Goal: Transaction & Acquisition: Book appointment/travel/reservation

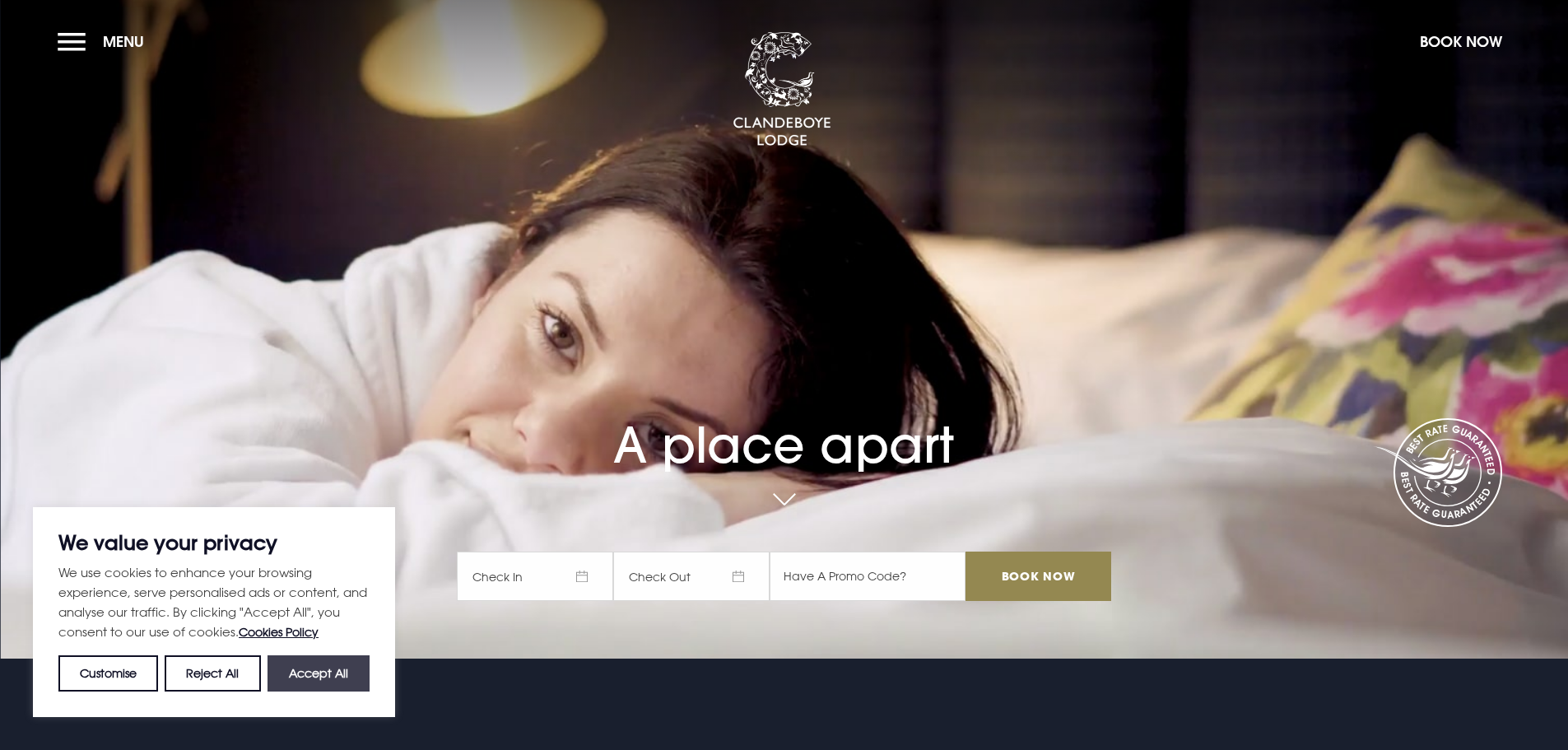
click at [315, 655] on button "Accept All" at bounding box center [318, 673] width 102 height 36
checkbox input "true"
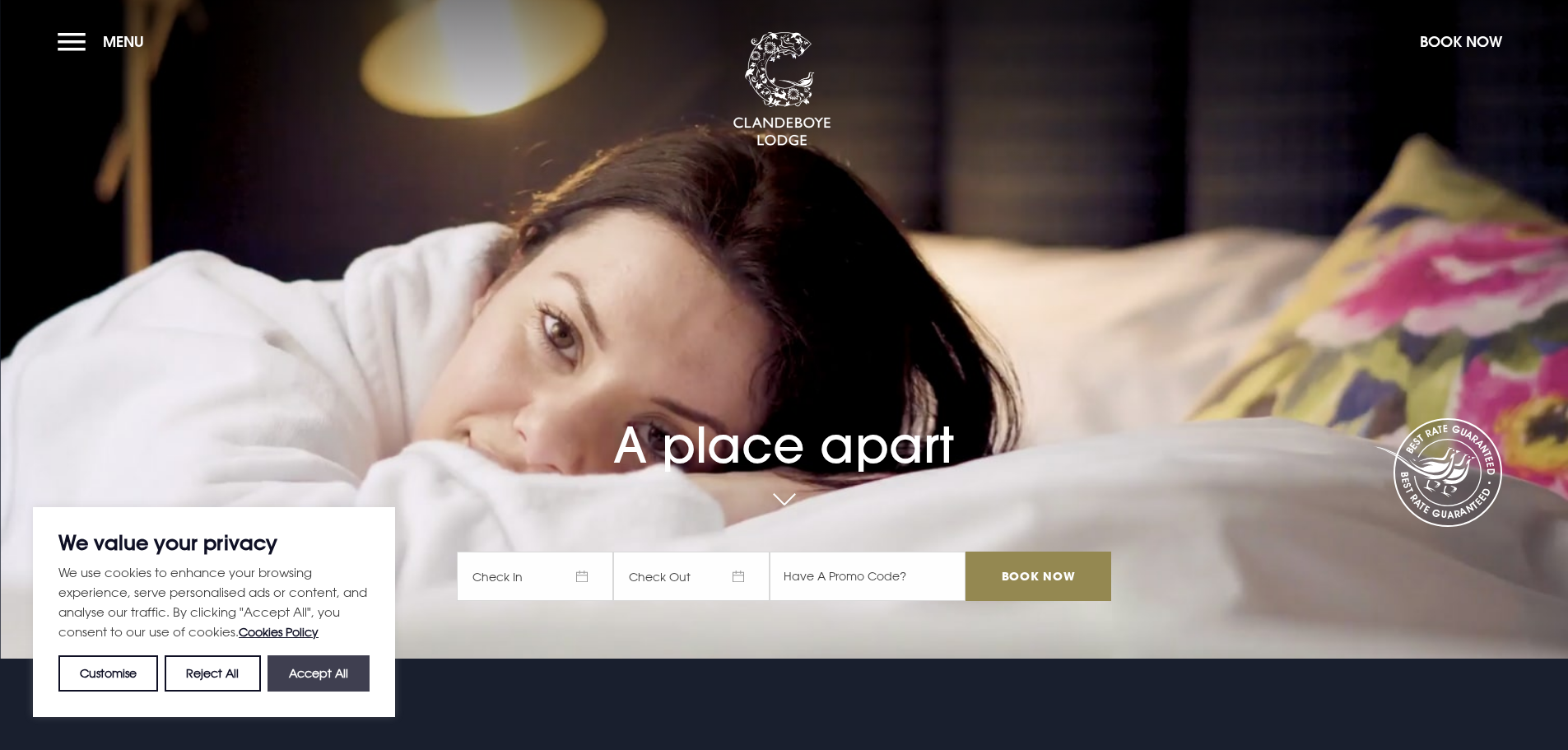
checkbox input "true"
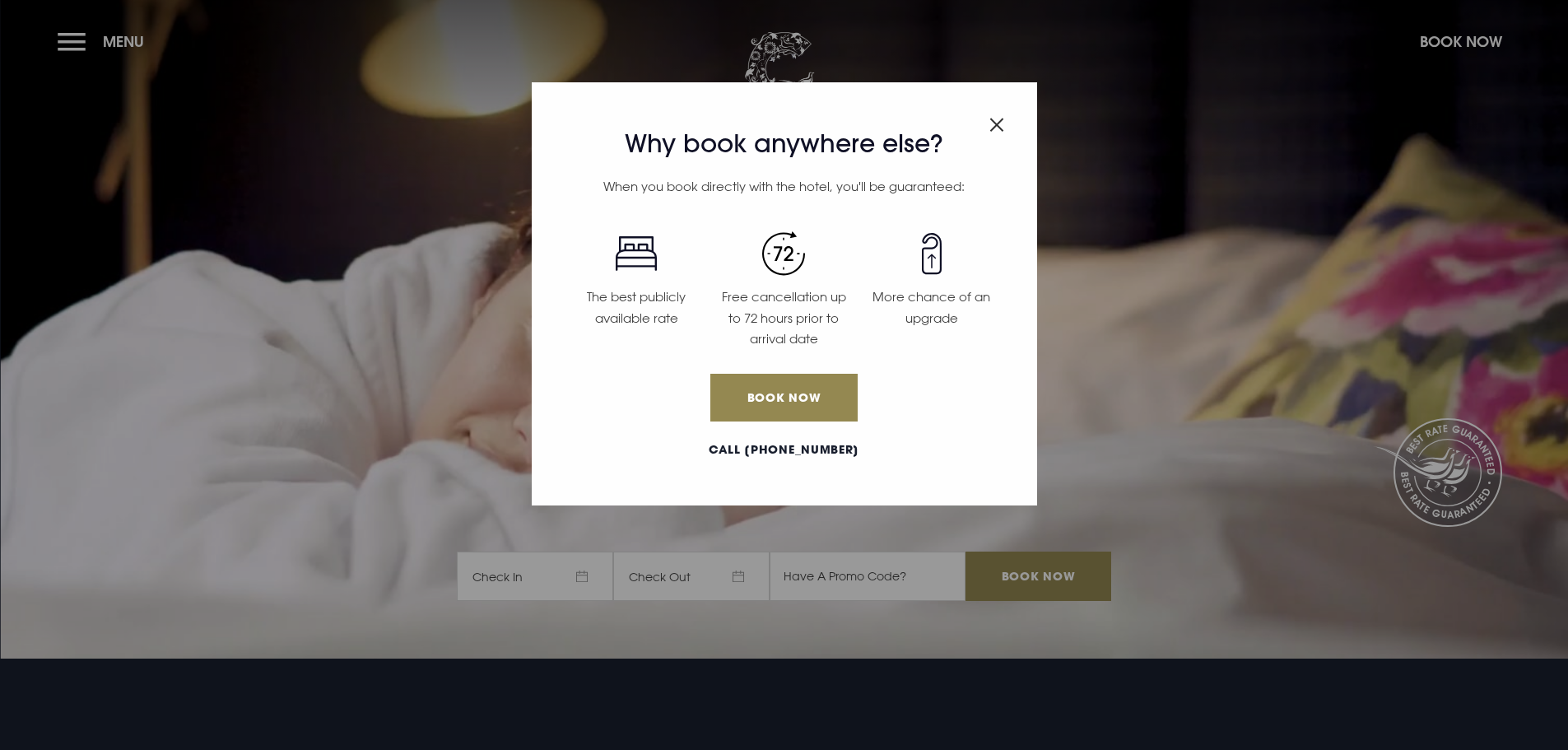
click at [1005, 122] on div "Why book anywhere else? When you book directly with the hotel, you'll be guaran…" at bounding box center [785, 294] width 506 height 423
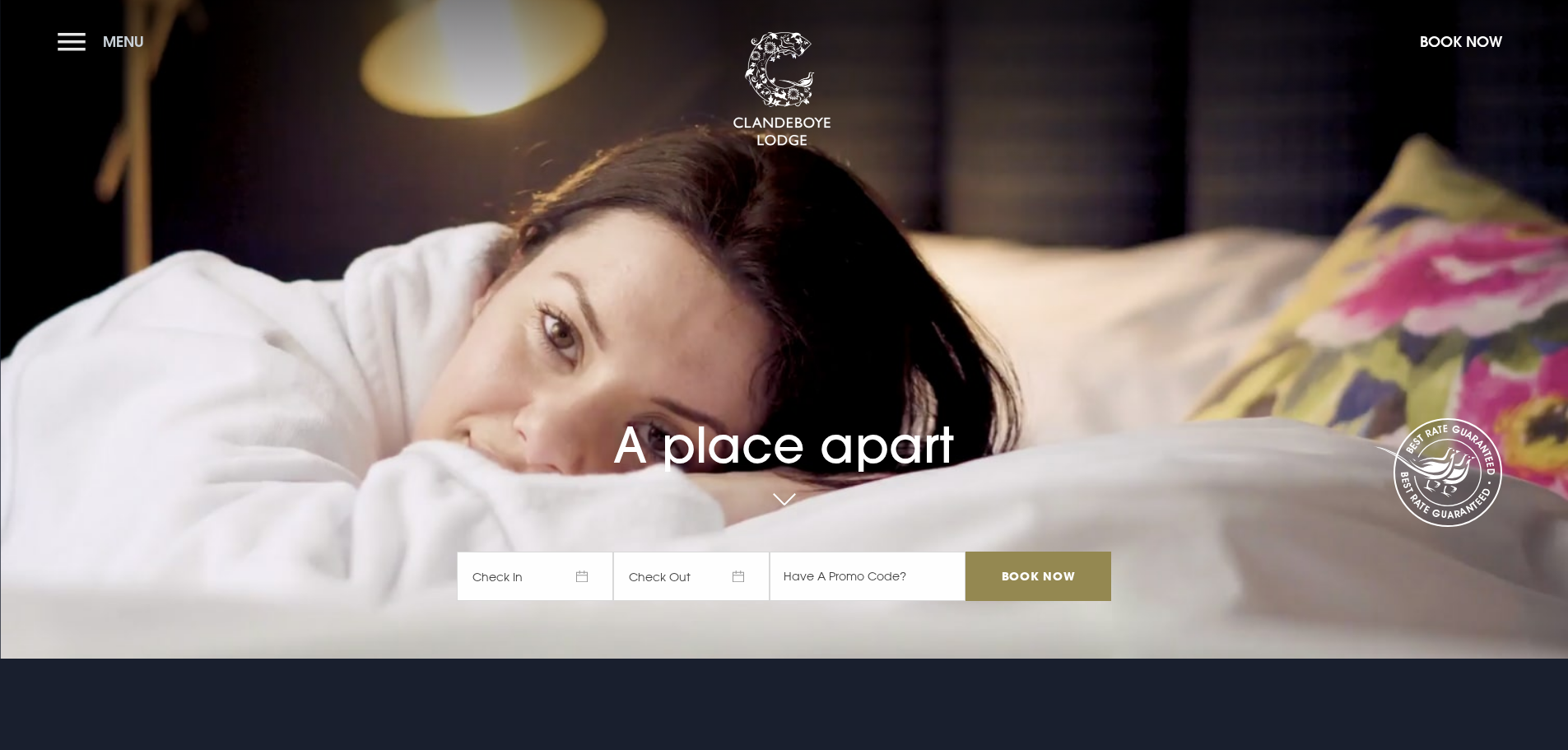
click at [74, 39] on button "Menu" at bounding box center [104, 41] width 95 height 35
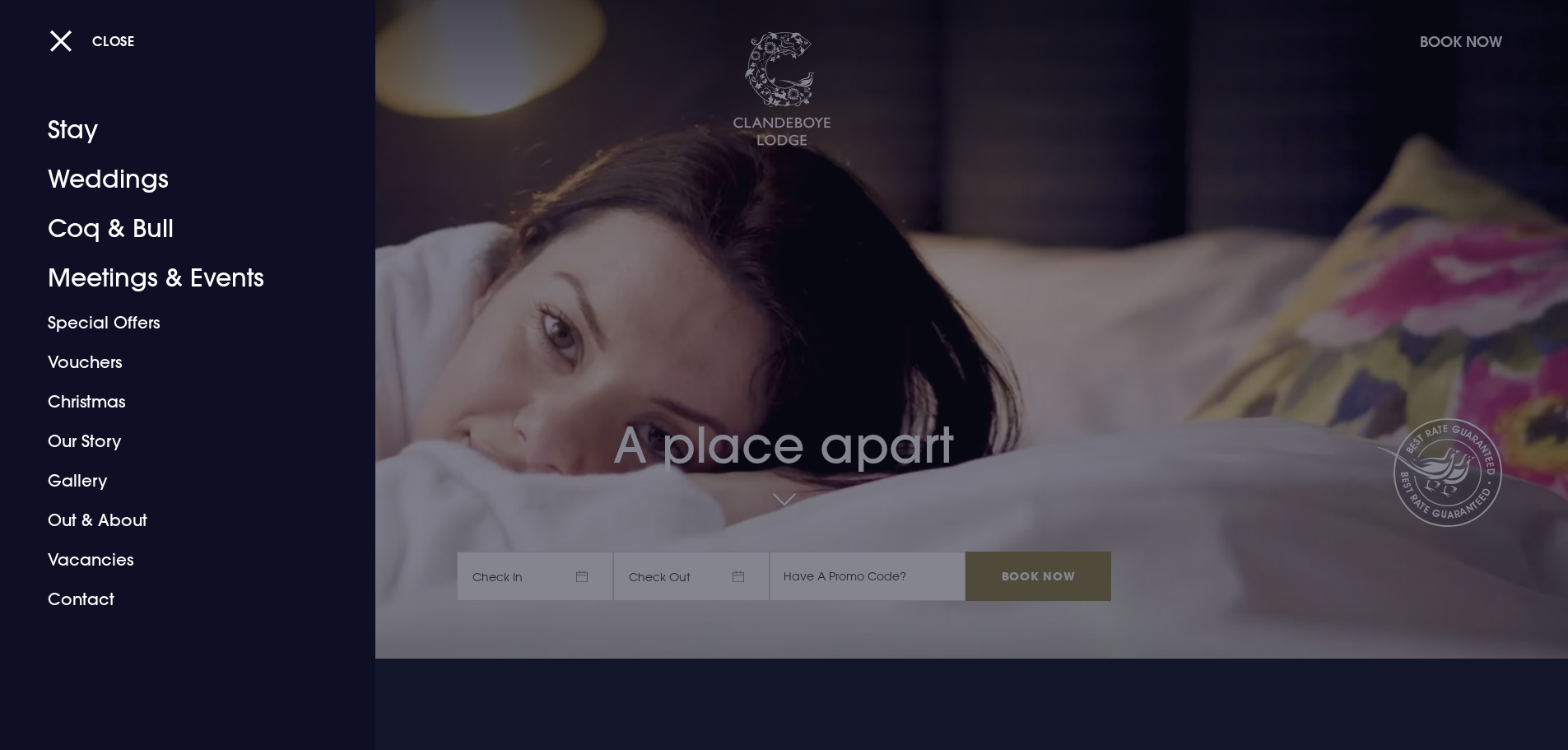
click at [74, 39] on button "Close" at bounding box center [92, 41] width 86 height 33
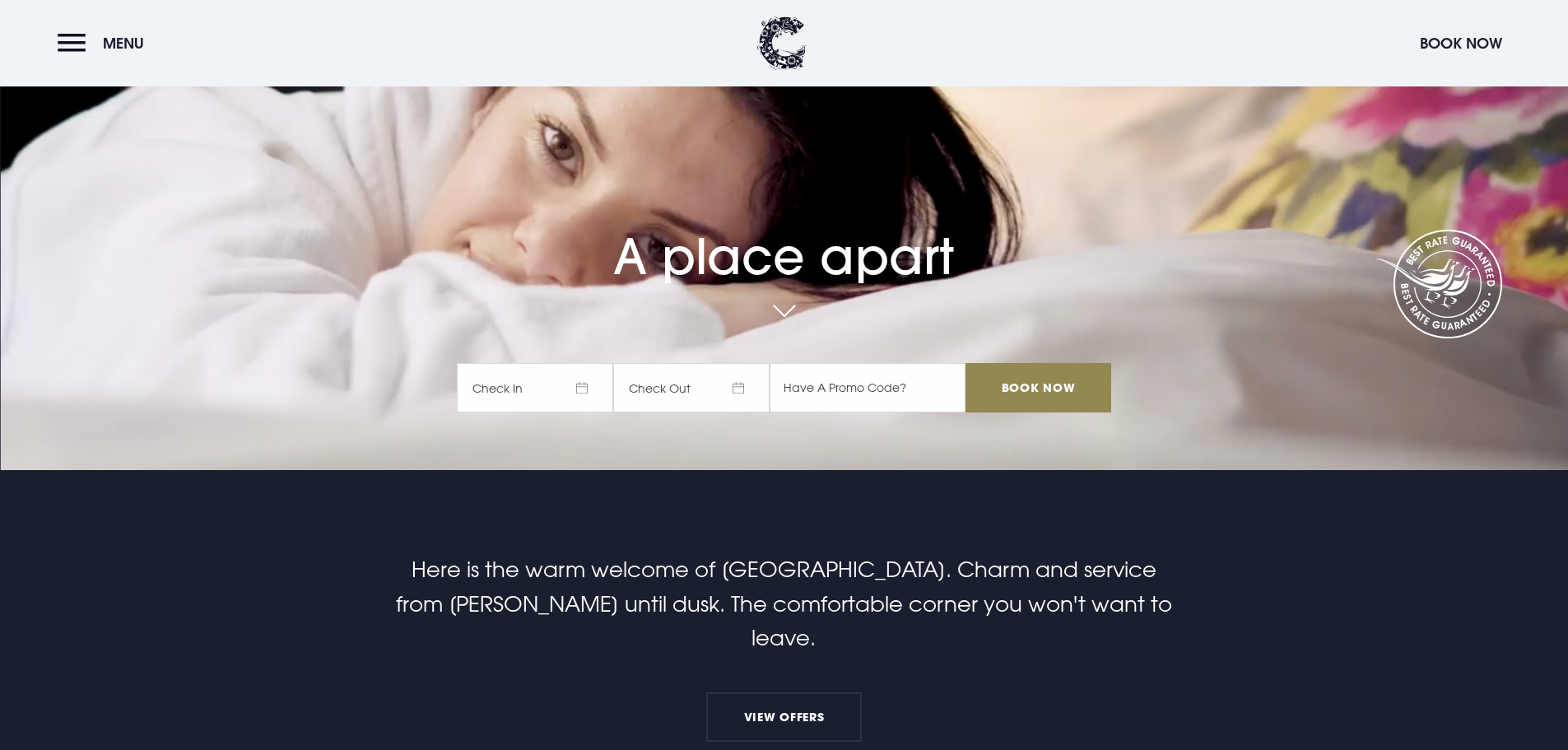
scroll to position [82, 0]
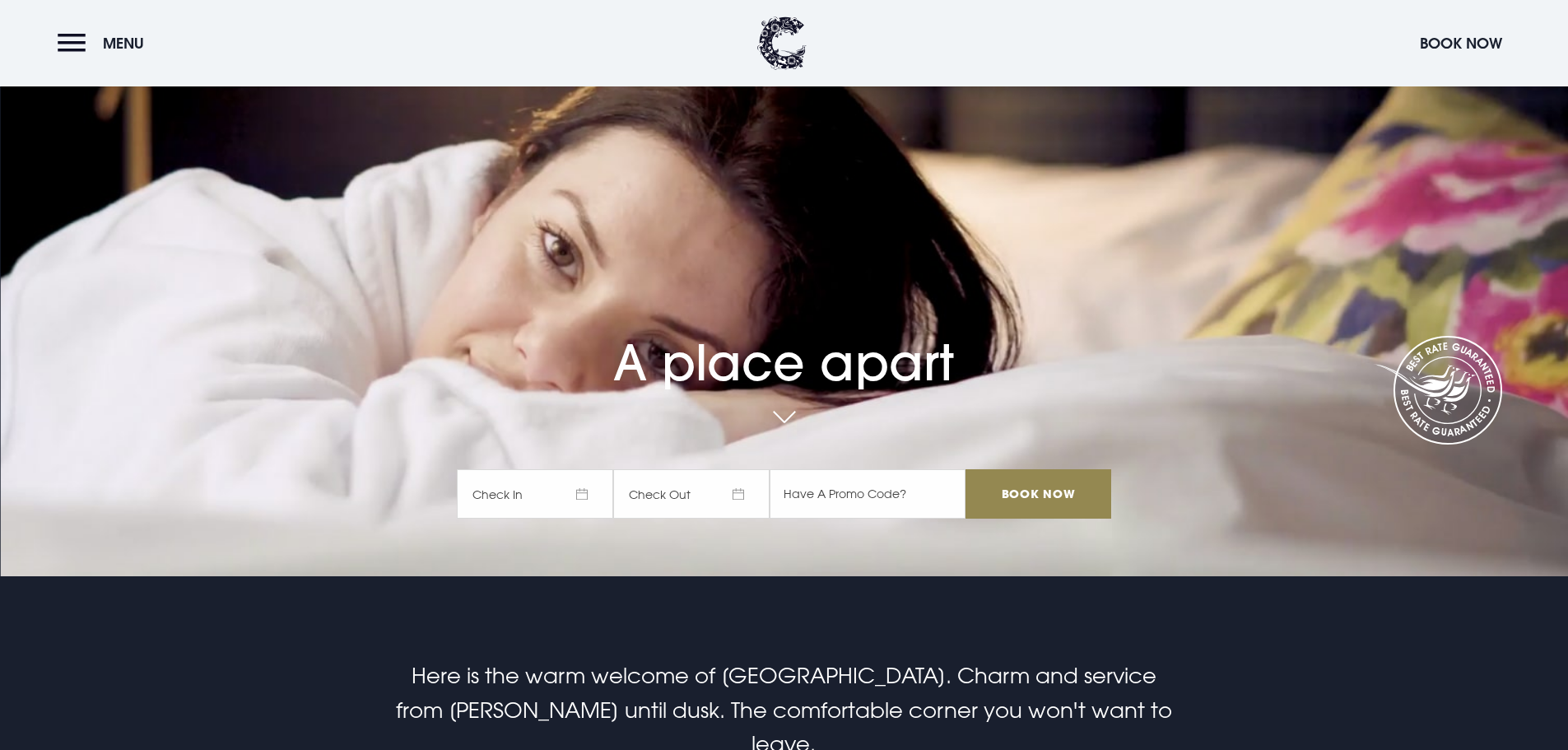
click at [565, 488] on span "Check In" at bounding box center [536, 493] width 157 height 50
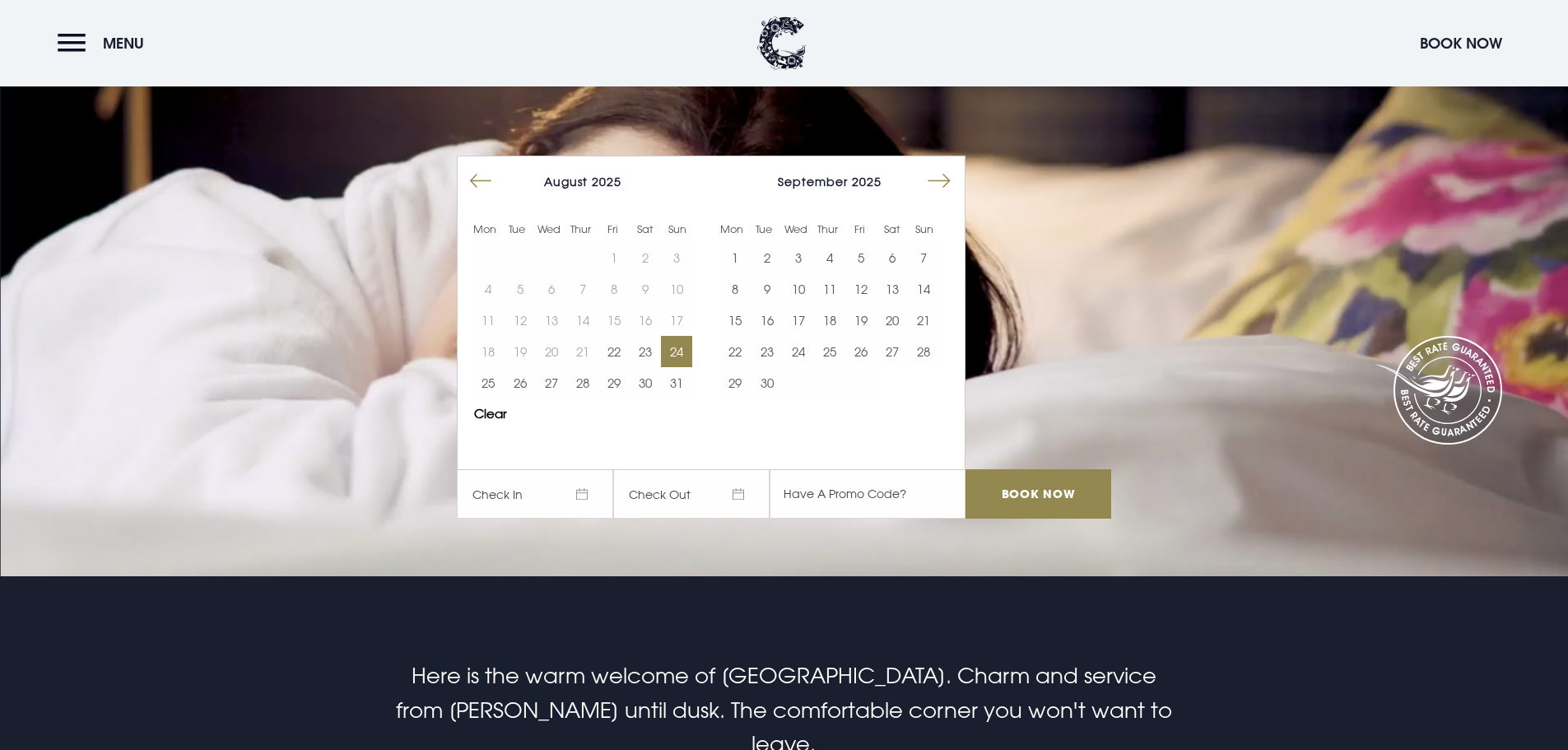
click at [681, 362] on button "24" at bounding box center [676, 351] width 32 height 32
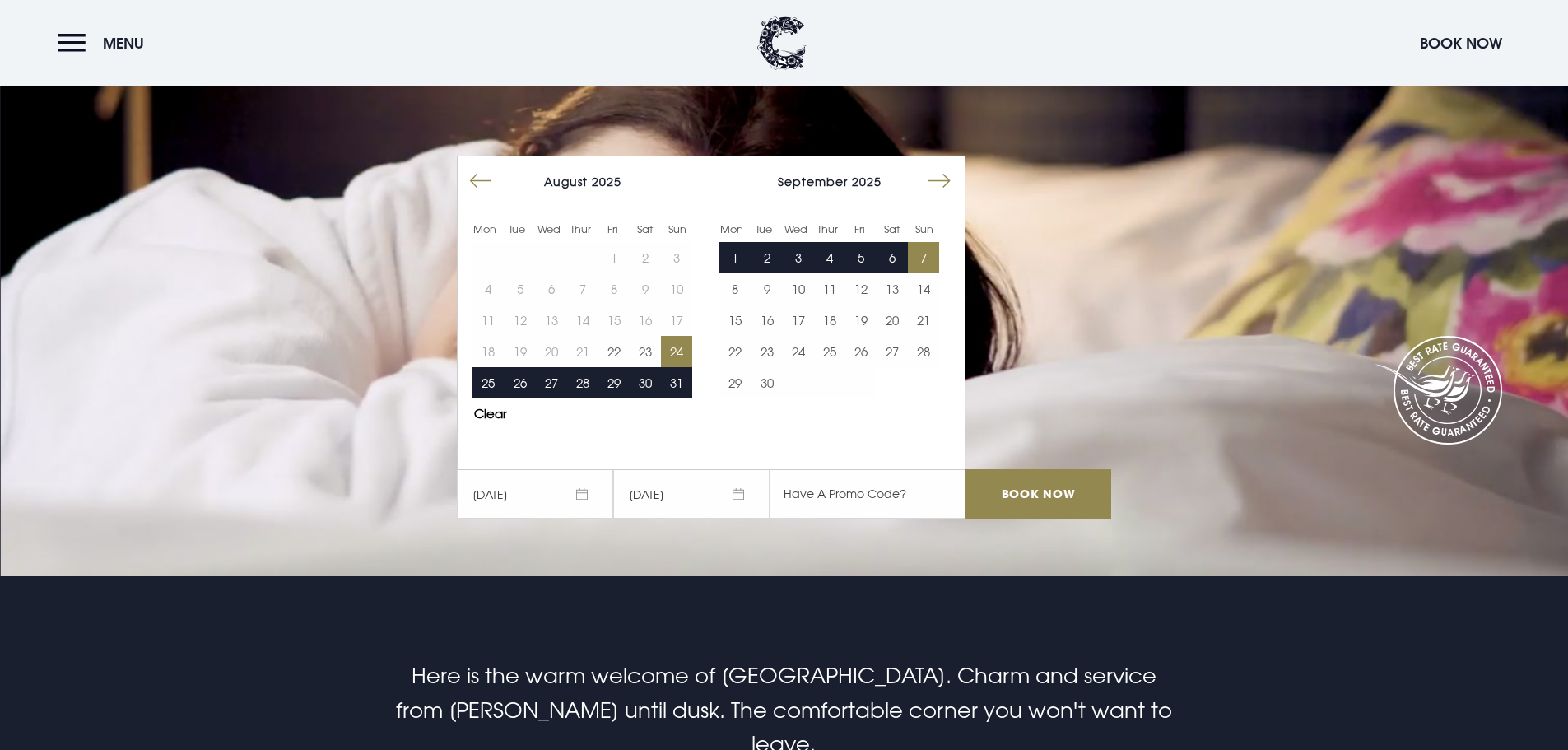
click at [917, 246] on button "7" at bounding box center [924, 258] width 32 height 32
click at [1072, 502] on input "Book Now" at bounding box center [1038, 493] width 145 height 50
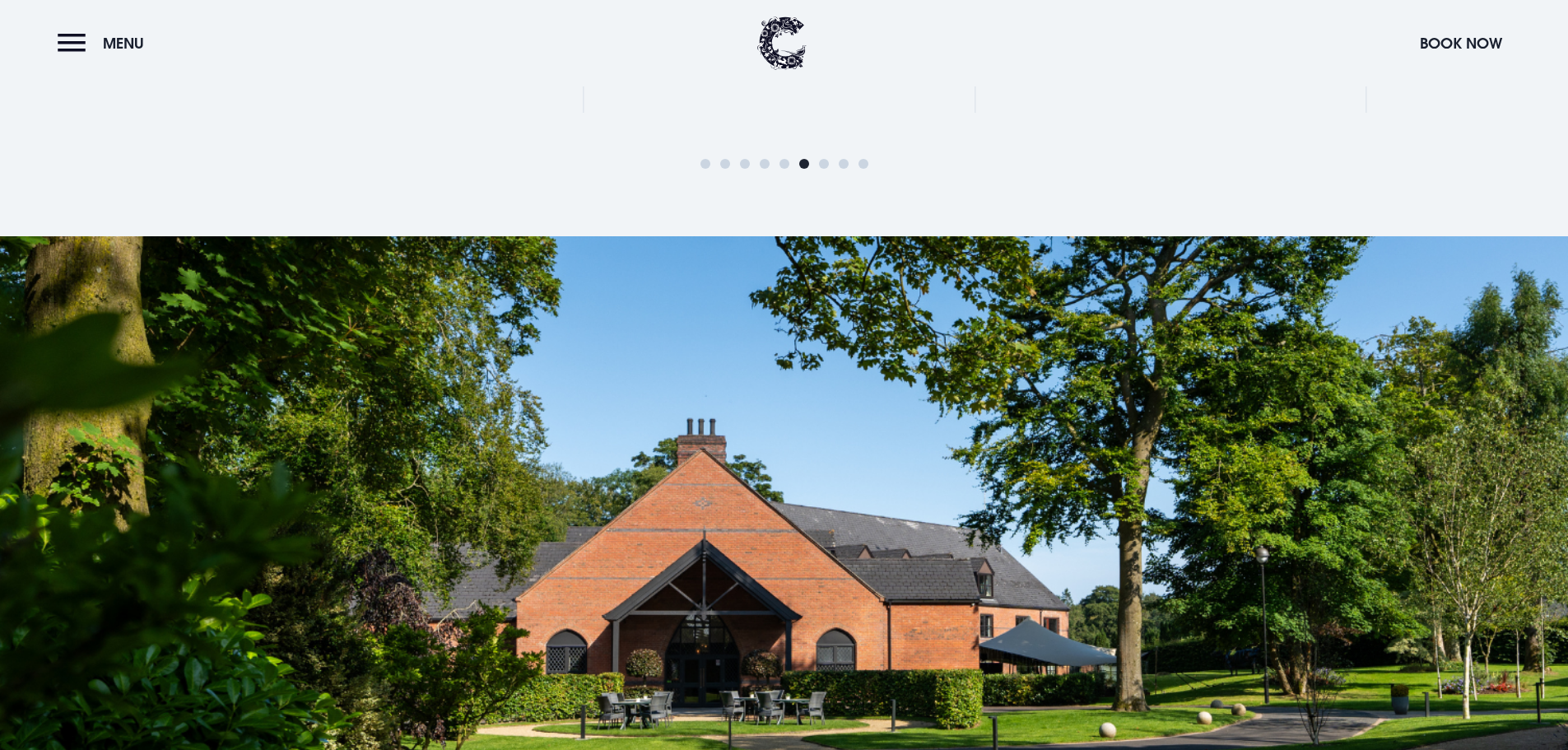
scroll to position [3706, 0]
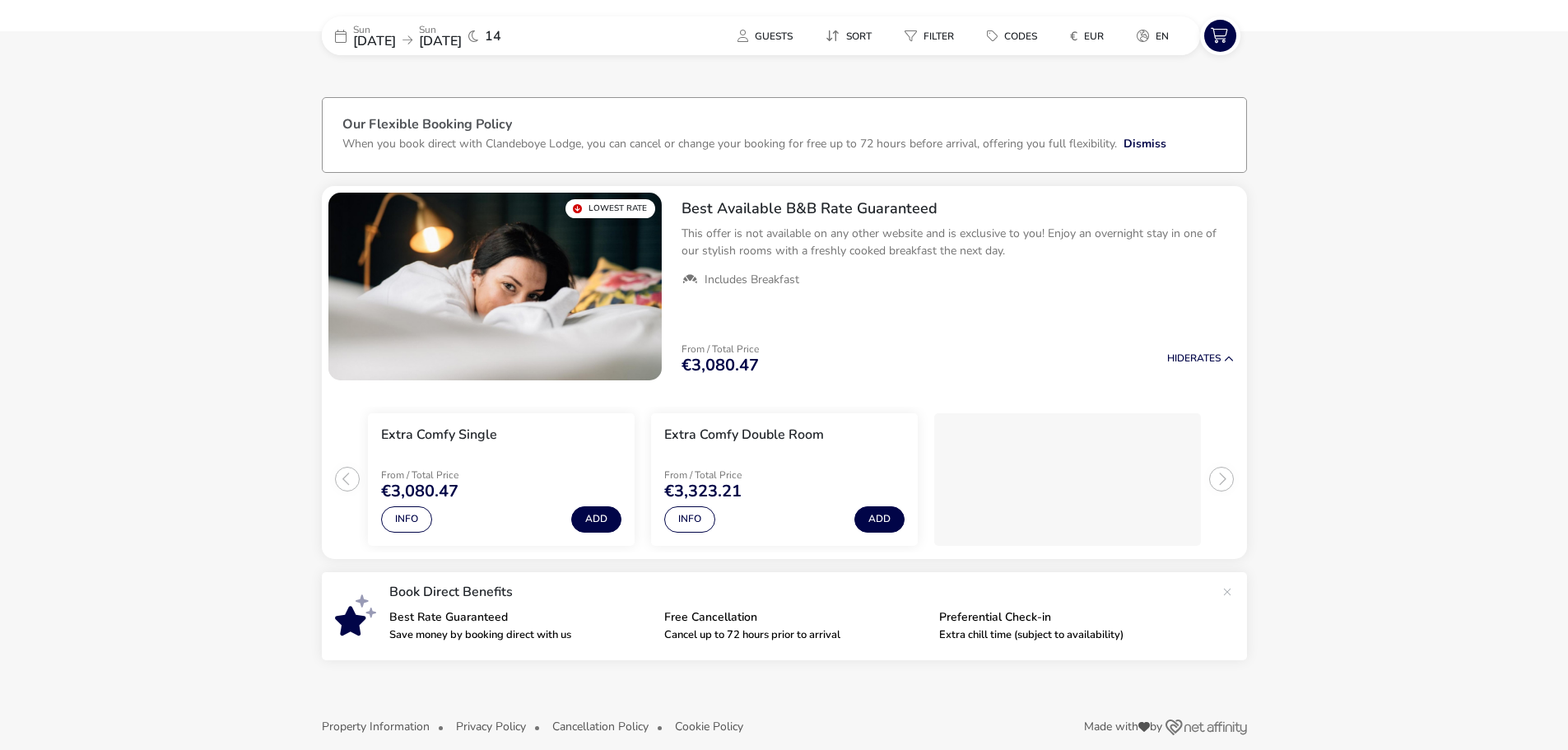
scroll to position [50, 0]
